Goal: Contribute content: Contribute content

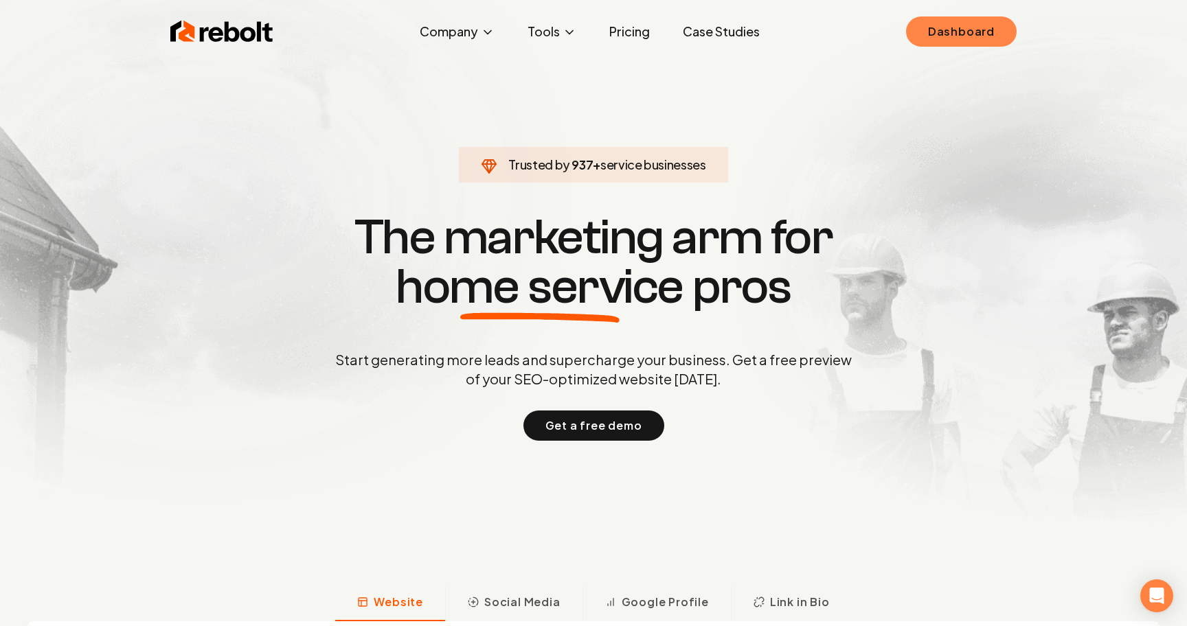
click at [970, 34] on link "Dashboard" at bounding box center [961, 31] width 111 height 30
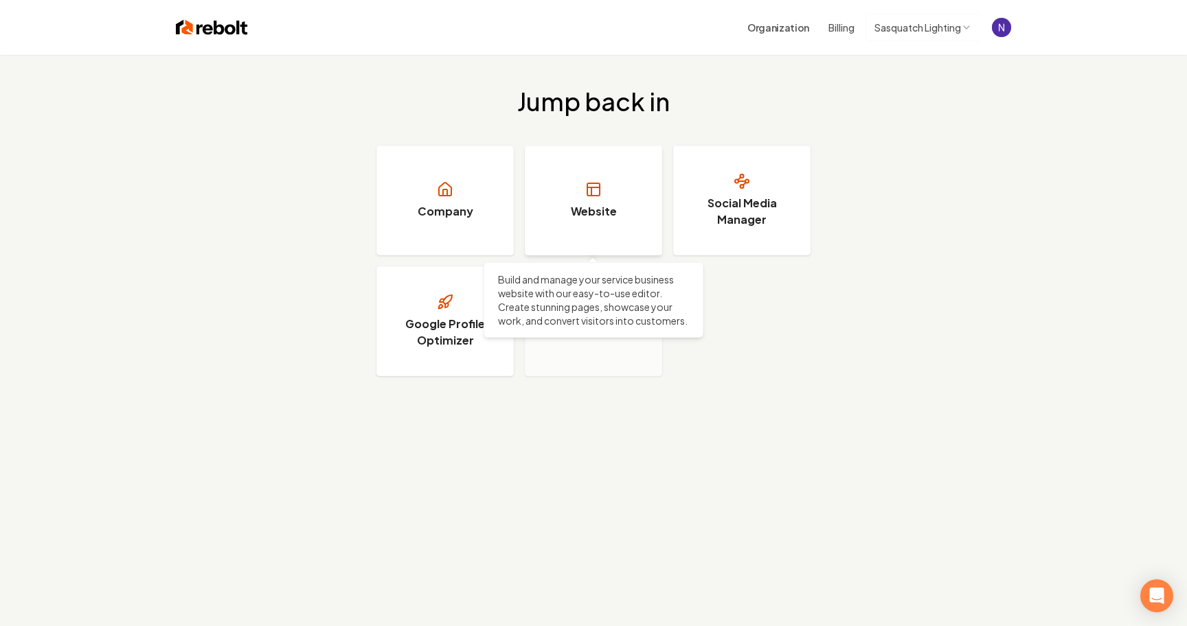
click at [590, 194] on icon at bounding box center [593, 189] width 16 height 16
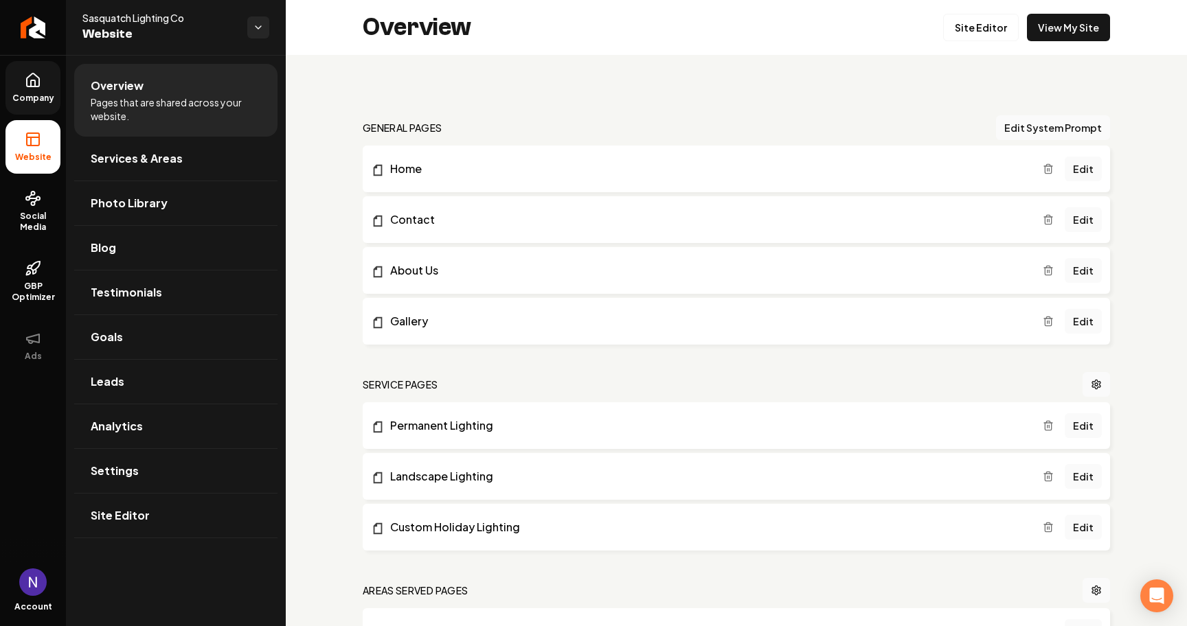
click at [36, 73] on icon at bounding box center [33, 80] width 16 height 16
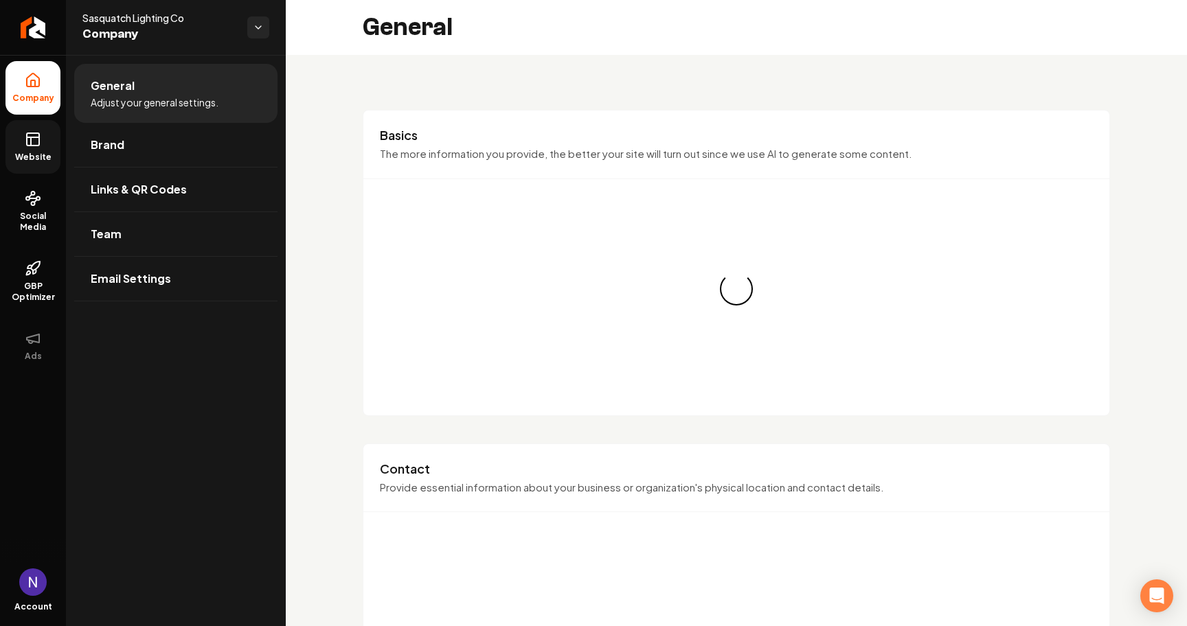
click at [27, 143] on rect at bounding box center [33, 139] width 12 height 12
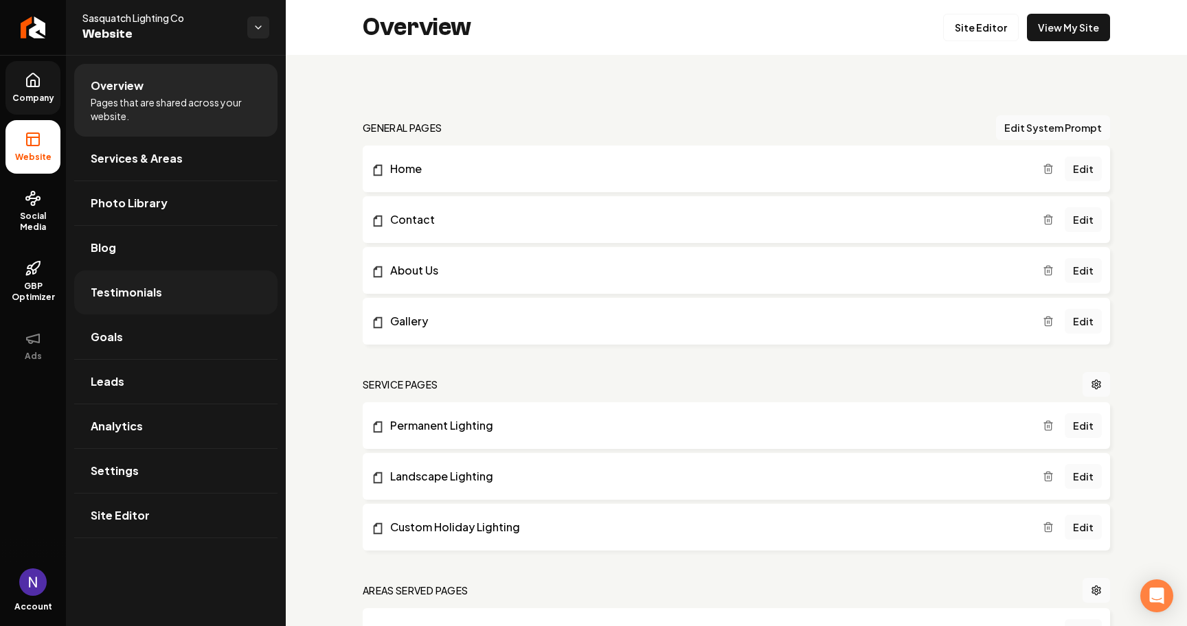
click at [163, 276] on link "Testimonials" at bounding box center [175, 293] width 203 height 44
click at [163, 264] on link "Blog" at bounding box center [175, 248] width 203 height 44
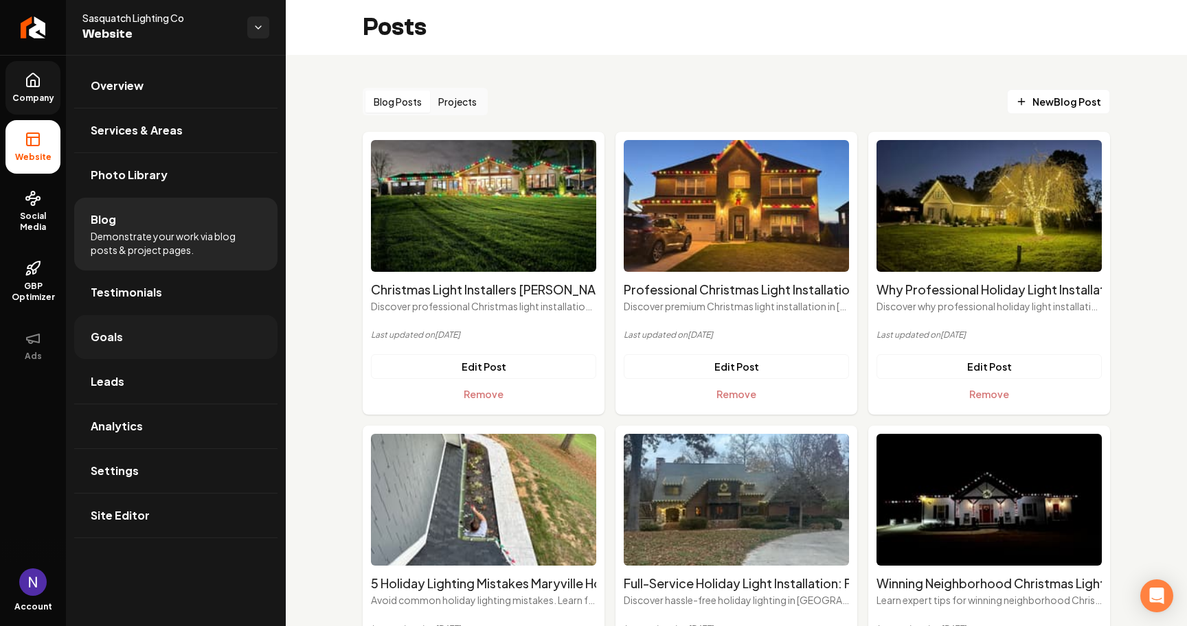
click at [159, 342] on link "Goals" at bounding box center [175, 337] width 203 height 44
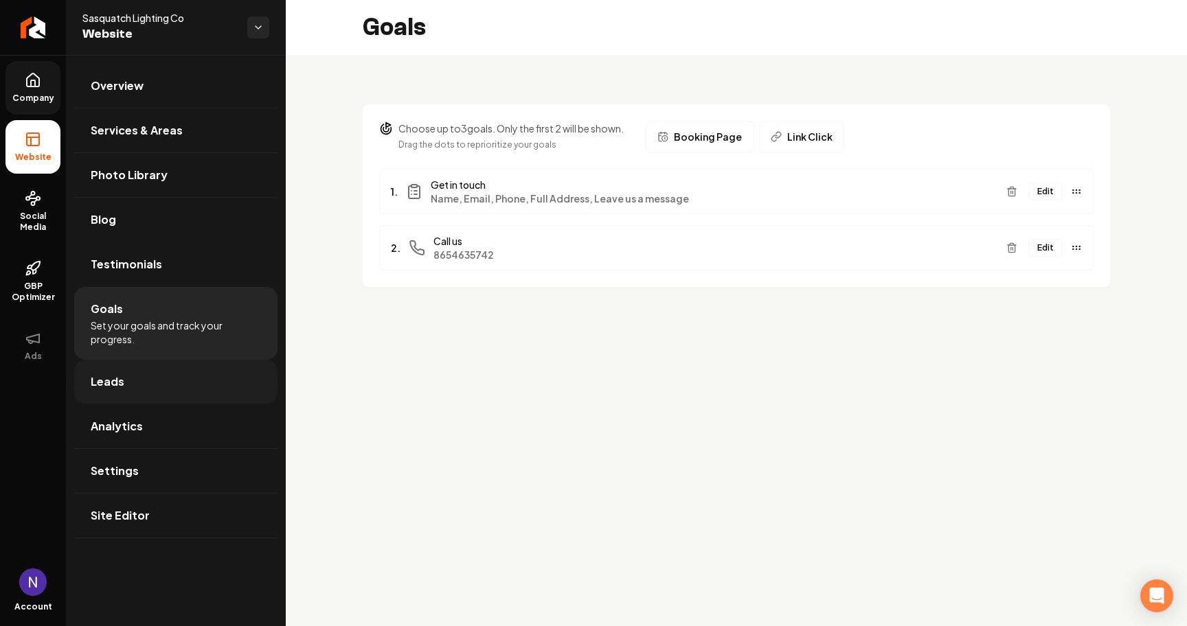
click at [154, 389] on link "Leads" at bounding box center [175, 382] width 203 height 44
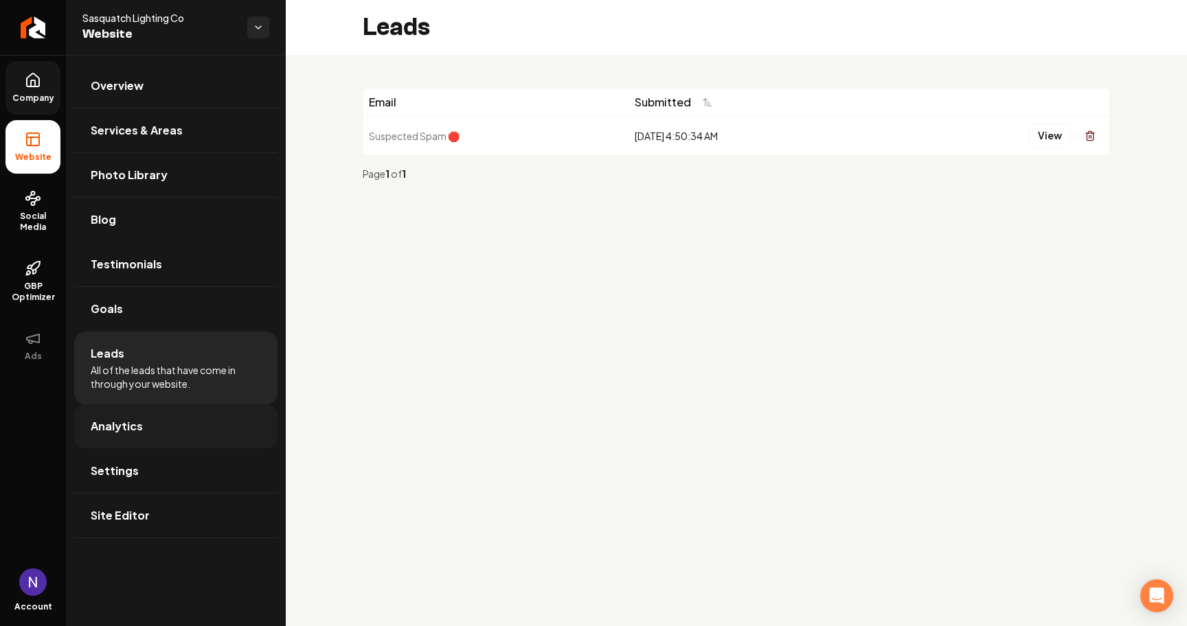
click at [141, 430] on link "Analytics" at bounding box center [175, 426] width 203 height 44
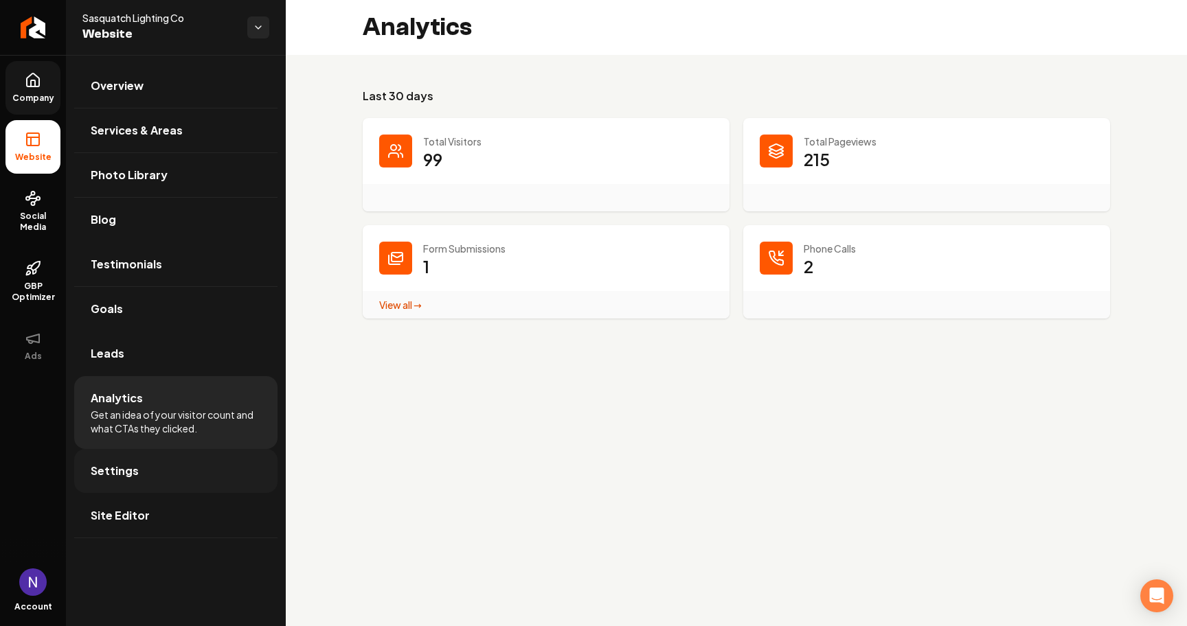
click at [135, 467] on span "Settings" at bounding box center [115, 471] width 48 height 16
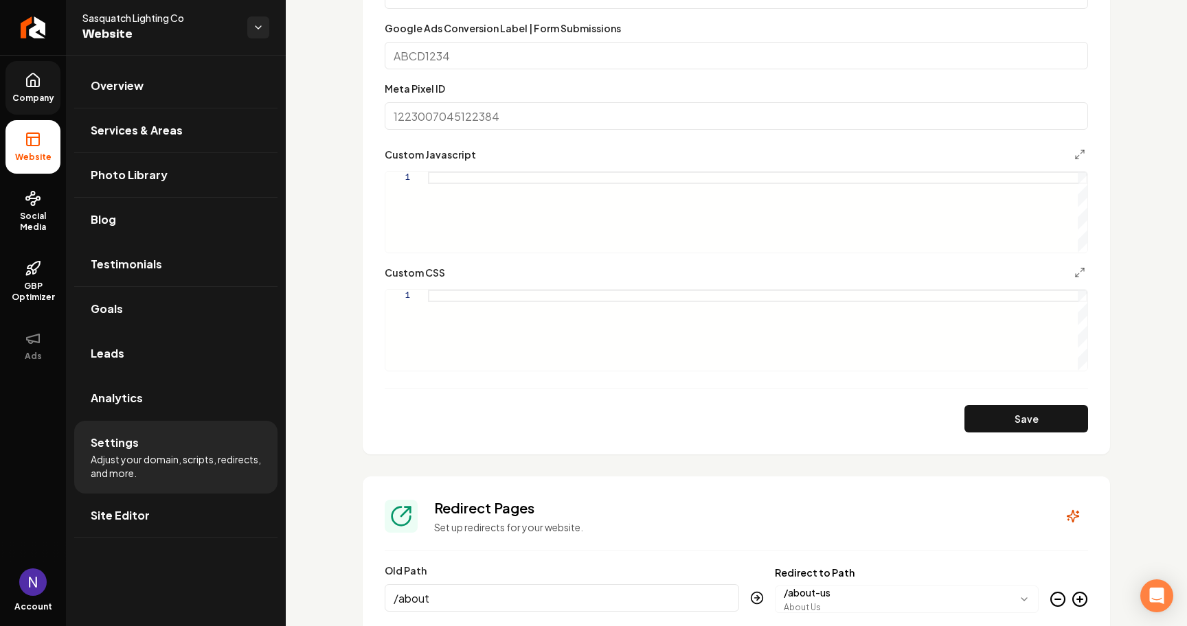
scroll to position [1001, 0]
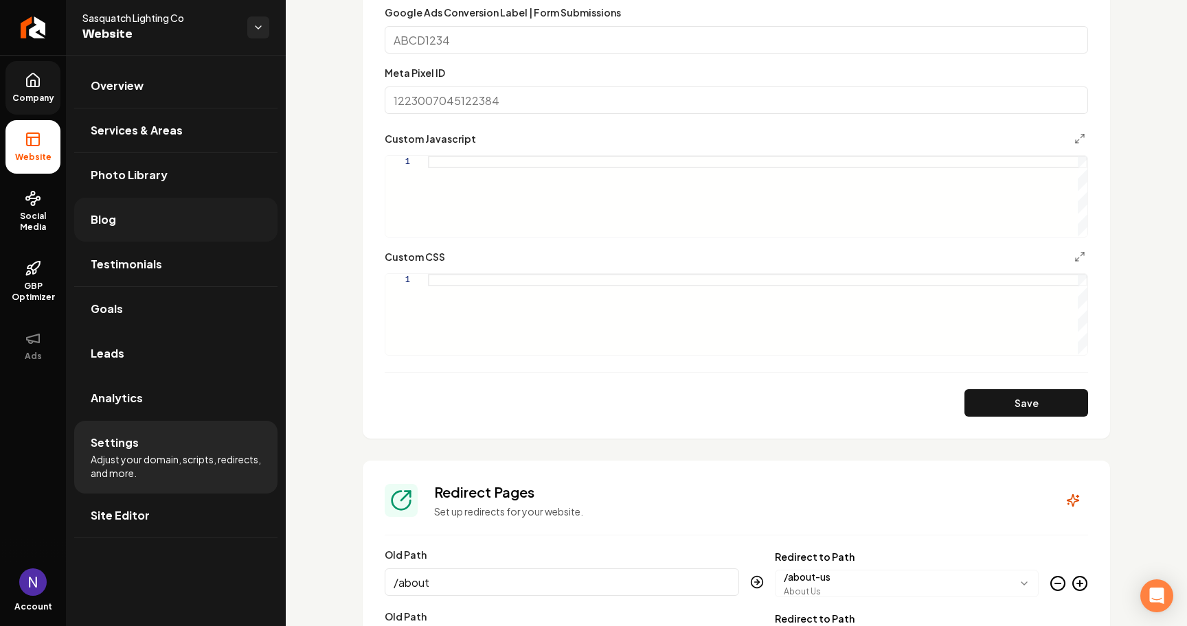
click at [126, 225] on link "Blog" at bounding box center [175, 220] width 203 height 44
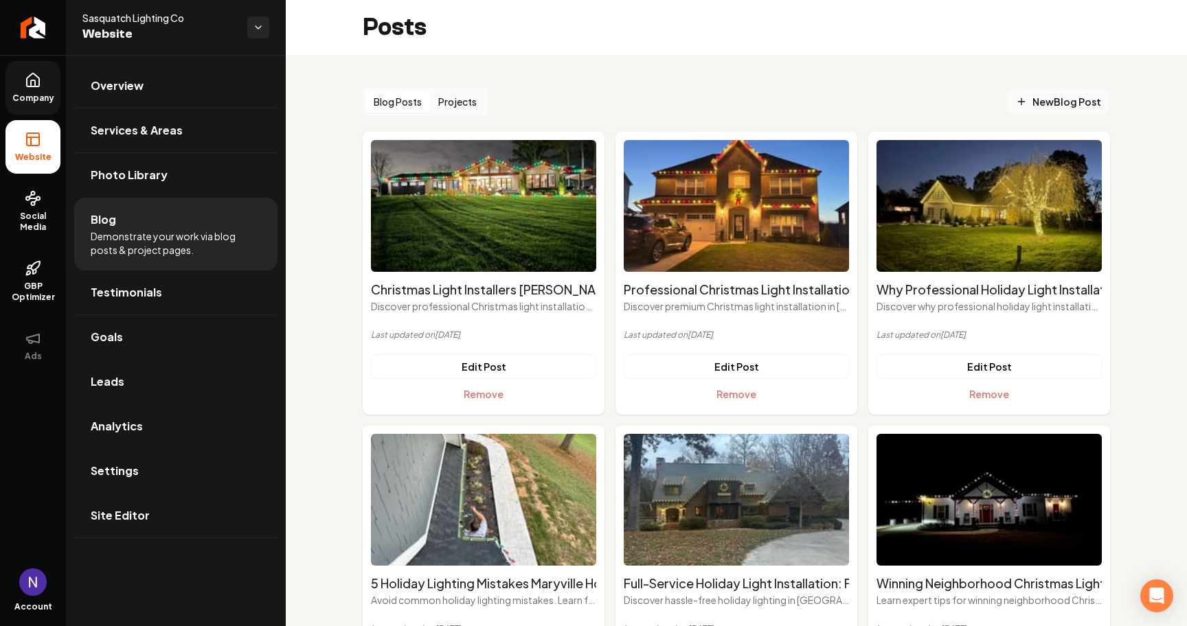
click at [1060, 100] on span "New Blog Post" at bounding box center [1058, 102] width 85 height 14
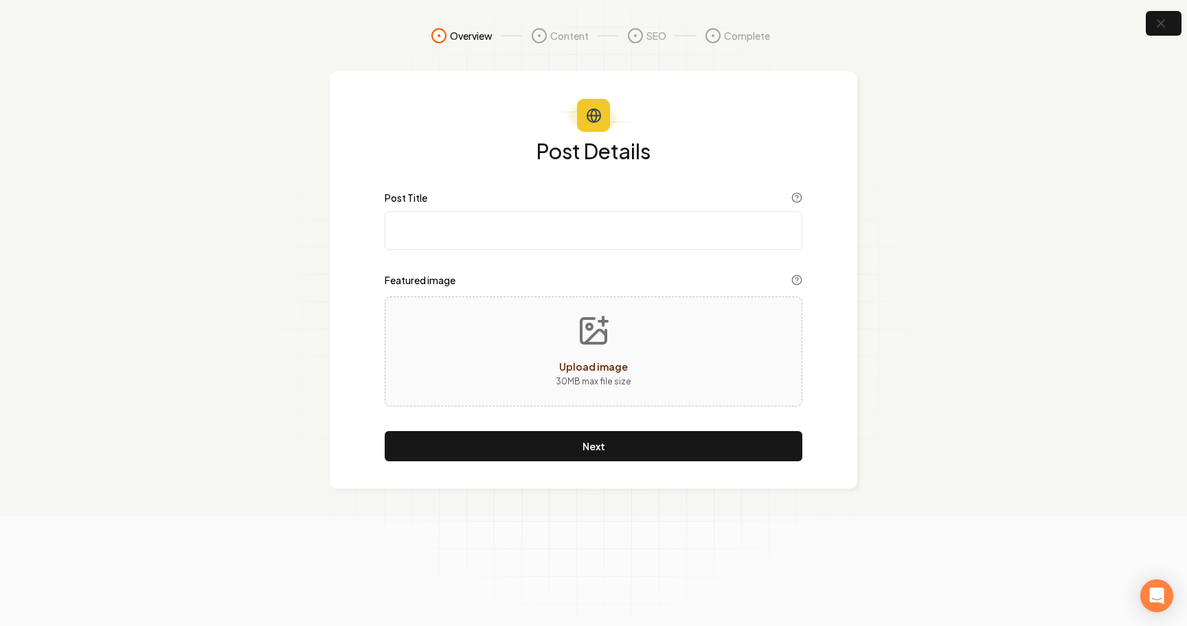
click at [1025, 0] on section "Overview Content SEO Complete Post Details Post Title Featured image Upload ima…" at bounding box center [593, 258] width 1187 height 516
click at [457, 244] on input "Post Title" at bounding box center [594, 231] width 418 height 38
paste input "Do Christmas Light Installers Provide Lights? Complete Service Guide [GEOGRAPHI…"
type input "Do Christmas Light Installers Provide Lights? Complete Service Guide [GEOGRAPHI…"
click at [565, 367] on span "Upload image" at bounding box center [593, 367] width 69 height 12
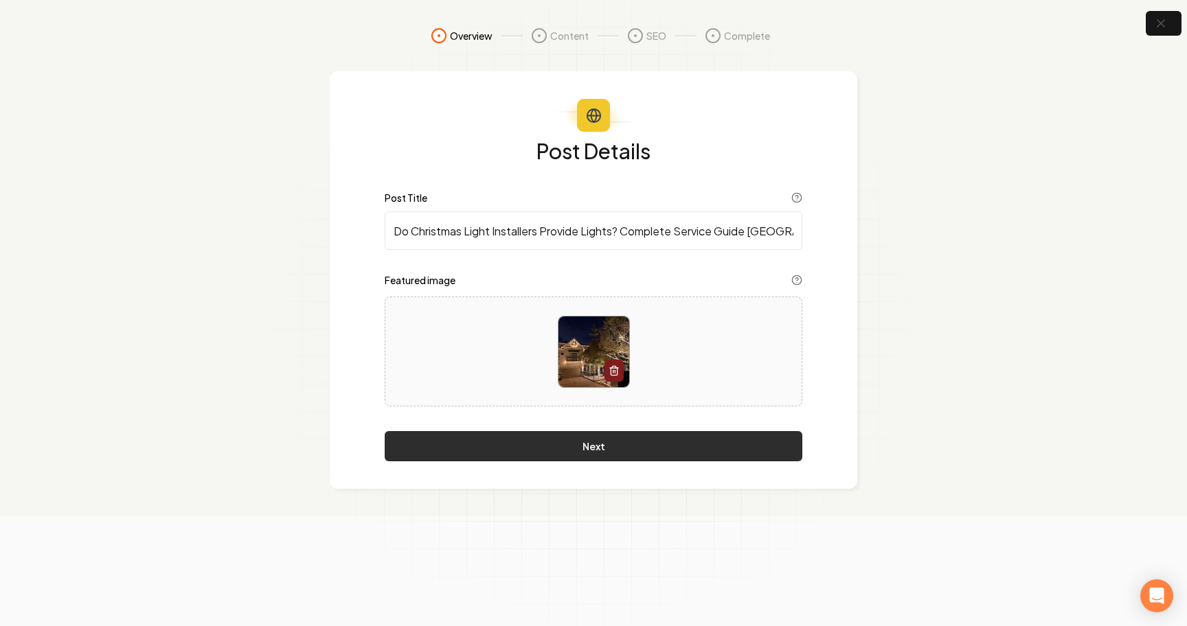
click at [586, 454] on button "Next" at bounding box center [594, 446] width 418 height 30
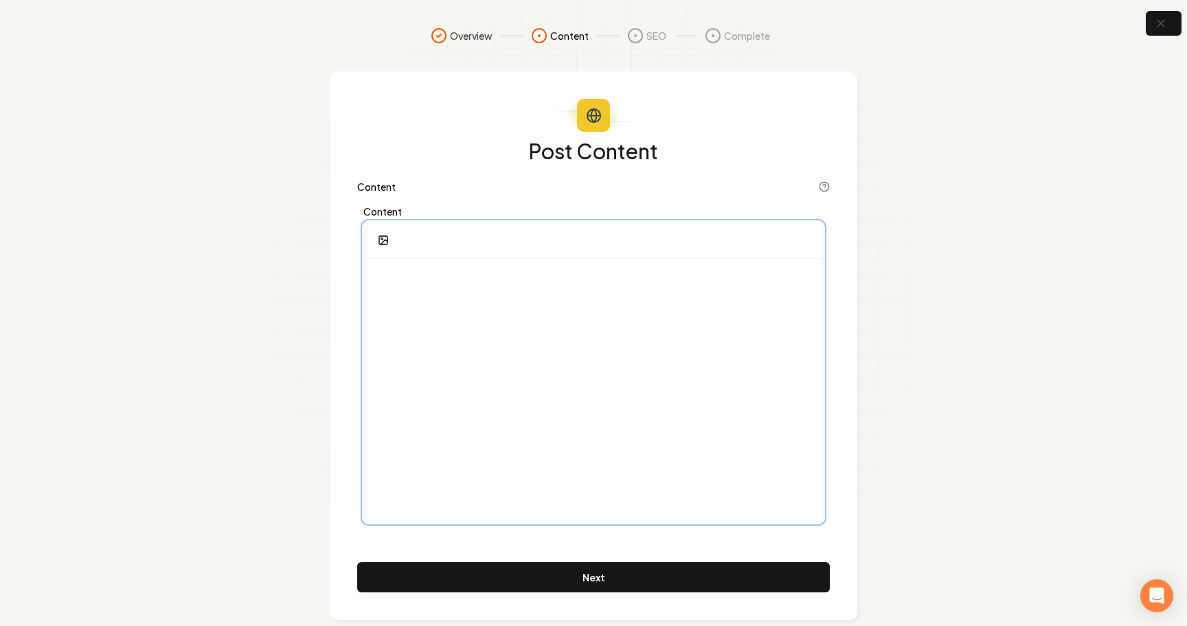
click at [556, 352] on div at bounding box center [593, 391] width 459 height 264
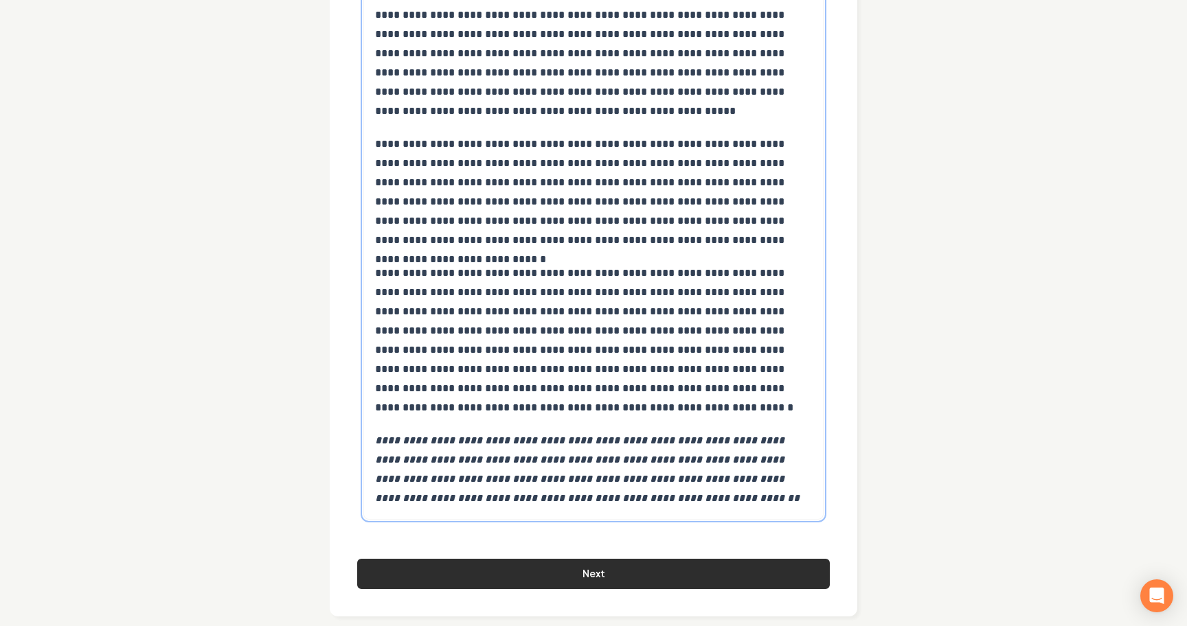
scroll to position [6599, 0]
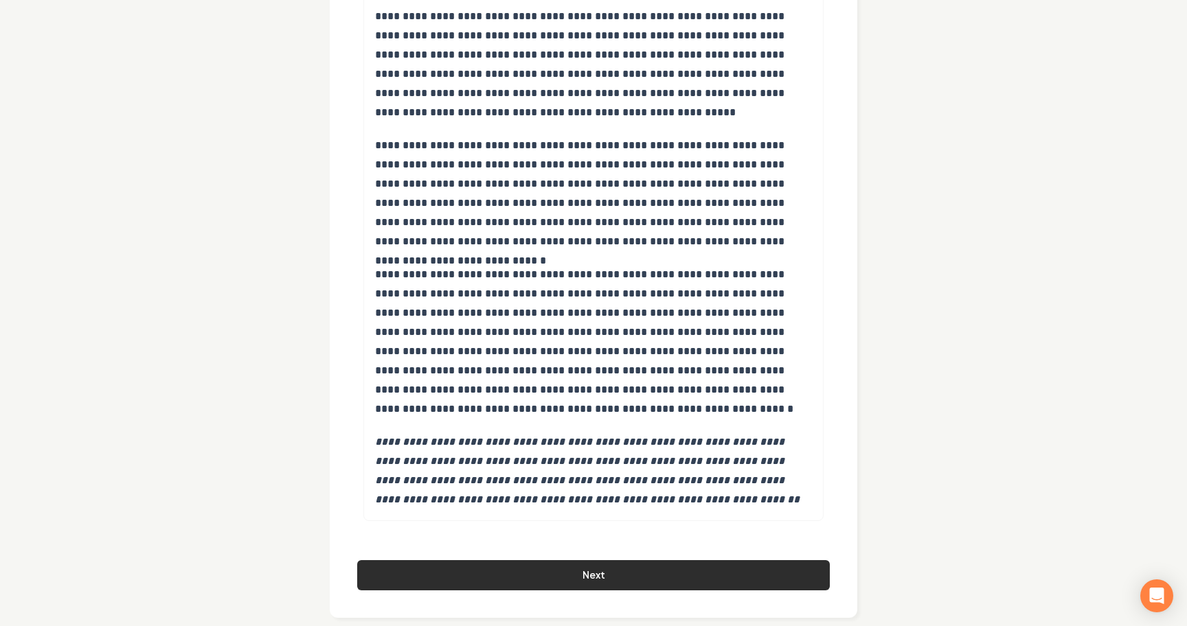
click at [636, 560] on button "Next" at bounding box center [593, 575] width 472 height 30
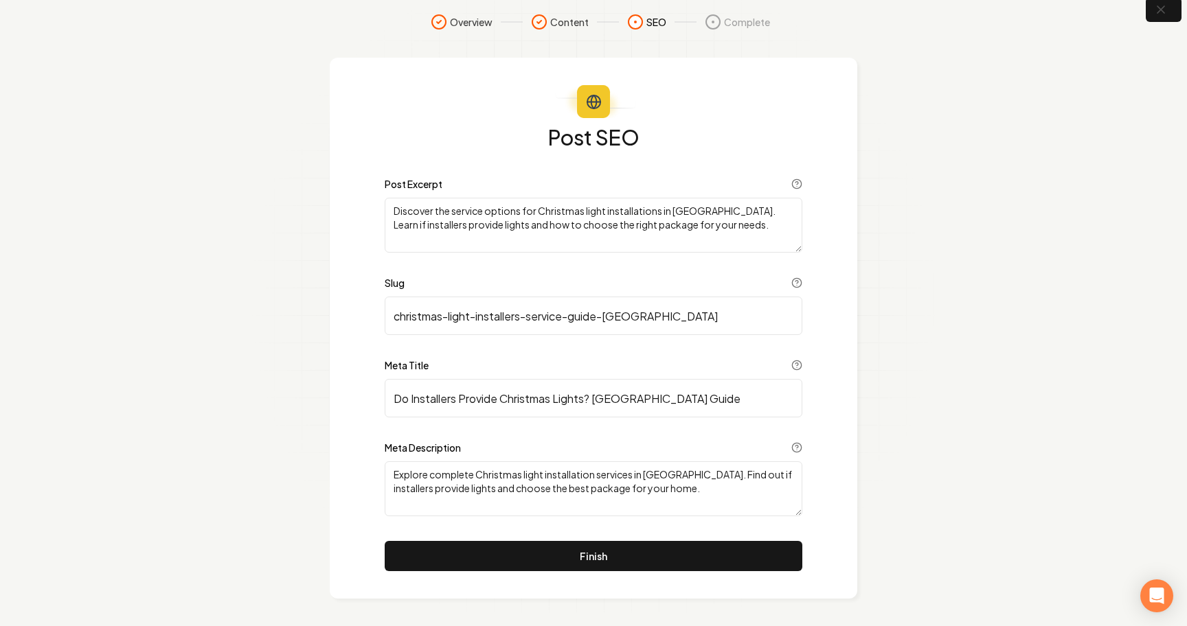
scroll to position [14, 0]
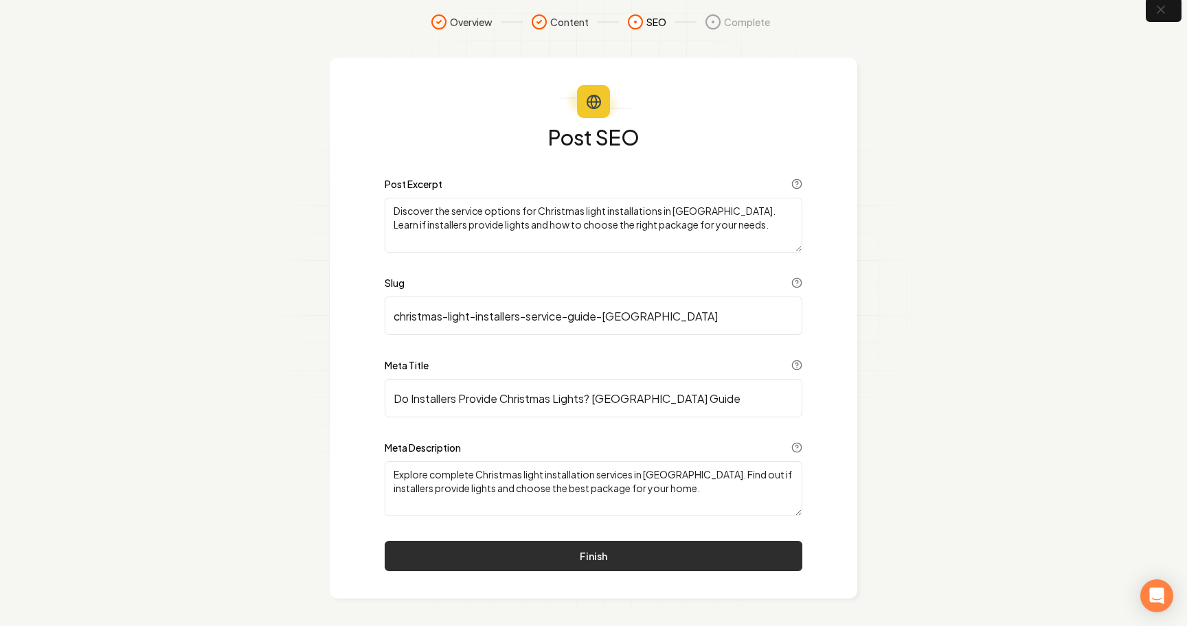
click at [568, 552] on button "Finish" at bounding box center [594, 556] width 418 height 30
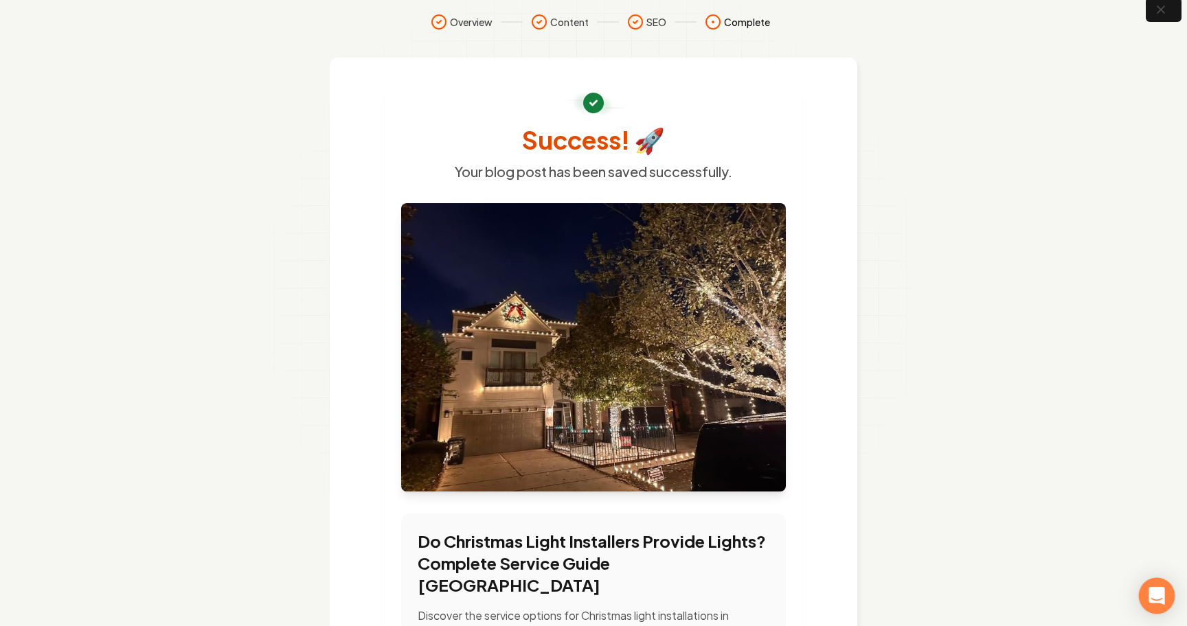
click at [1156, 592] on icon "Open Intercom Messenger" at bounding box center [1156, 596] width 16 height 18
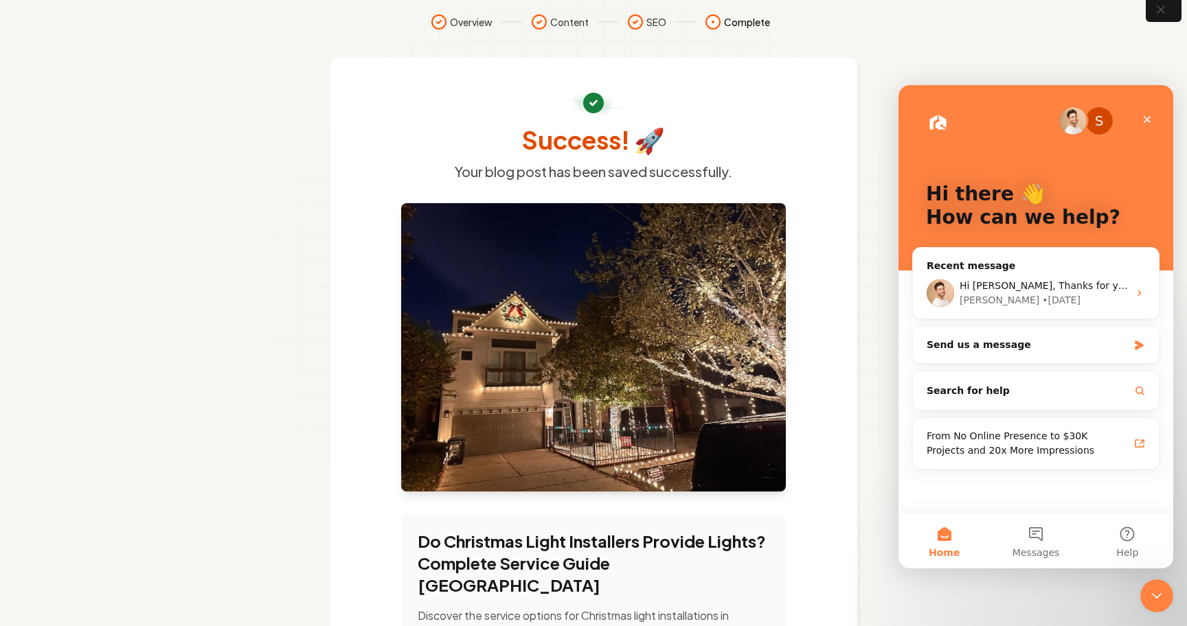
scroll to position [0, 0]
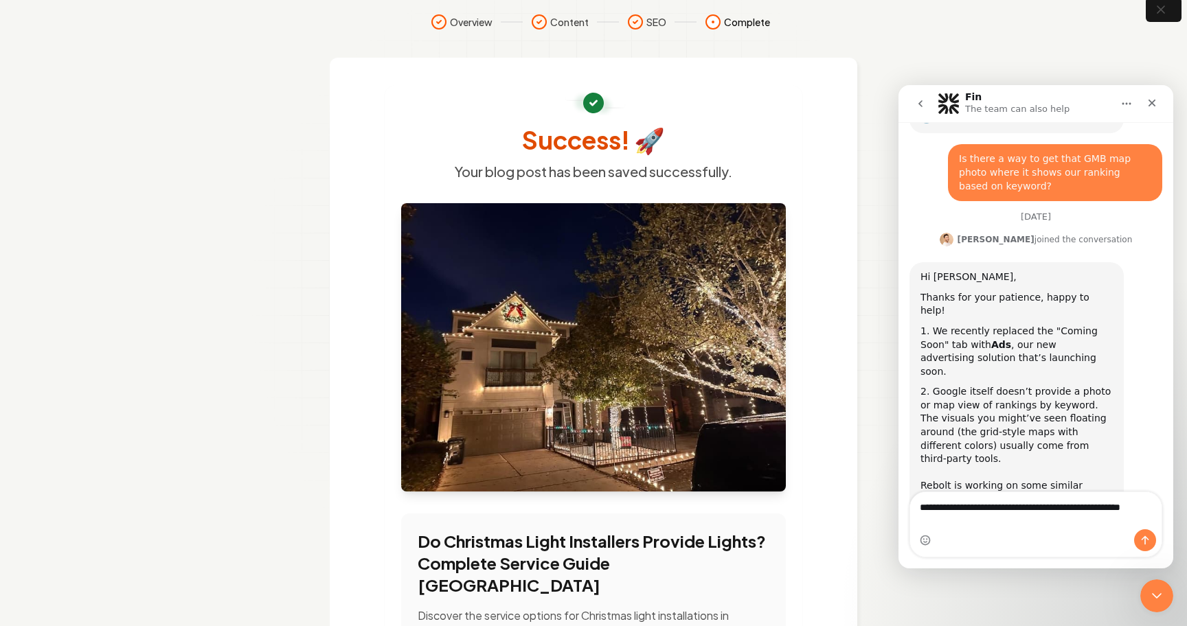
scroll to position [249, 0]
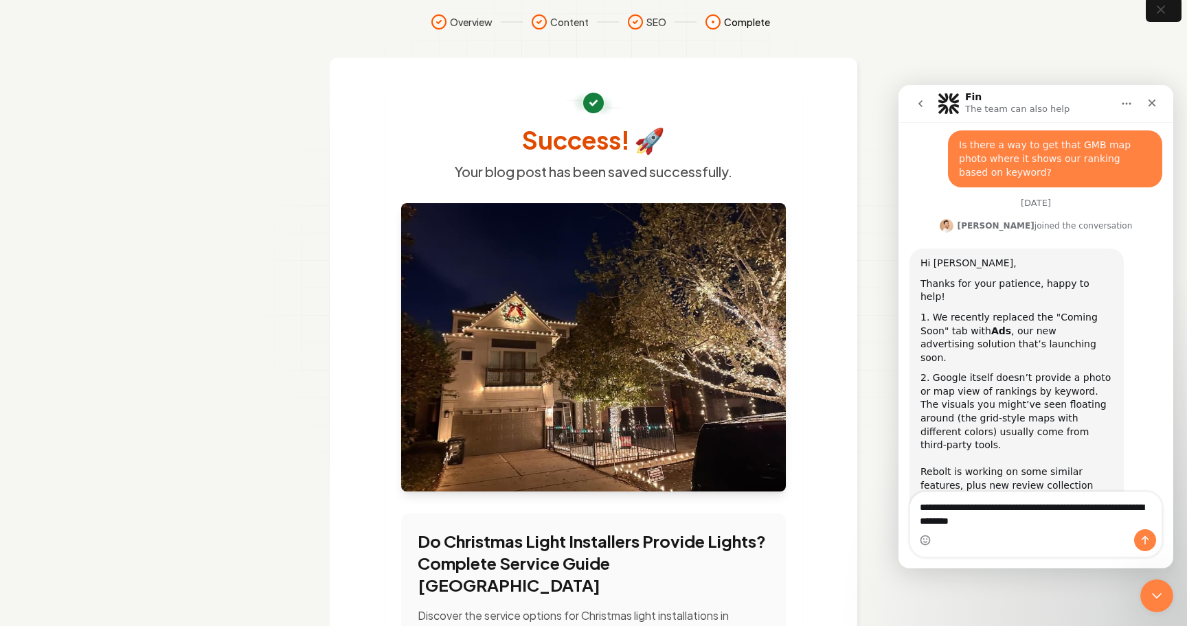
type textarea "**********"
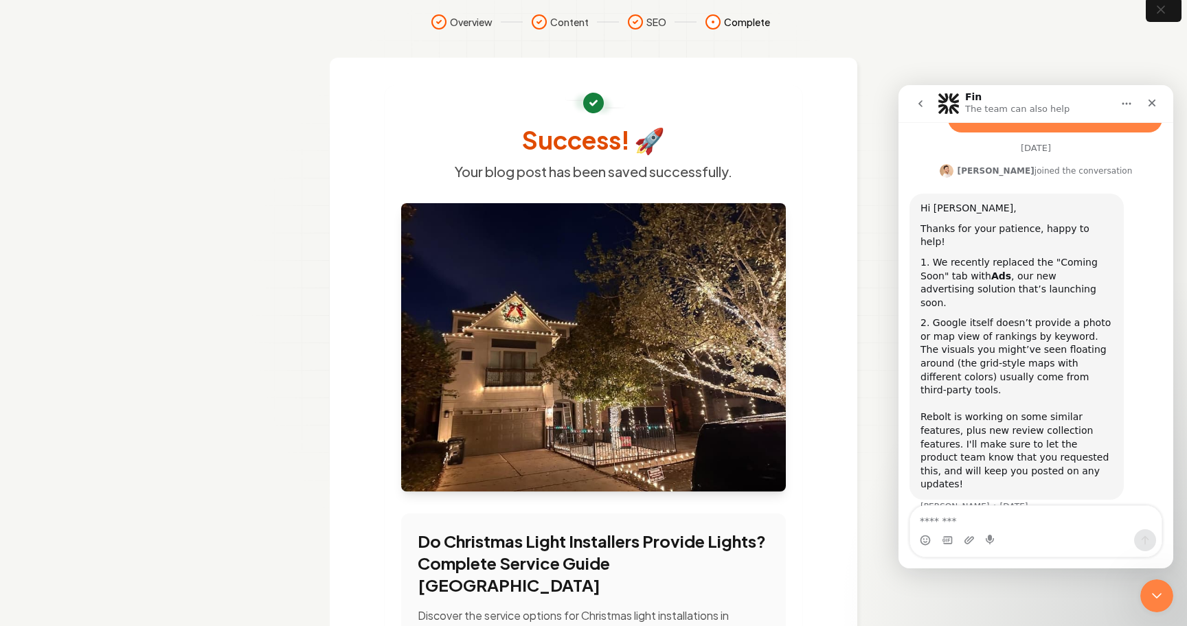
scroll to position [308, 0]
